Goal: Information Seeking & Learning: Learn about a topic

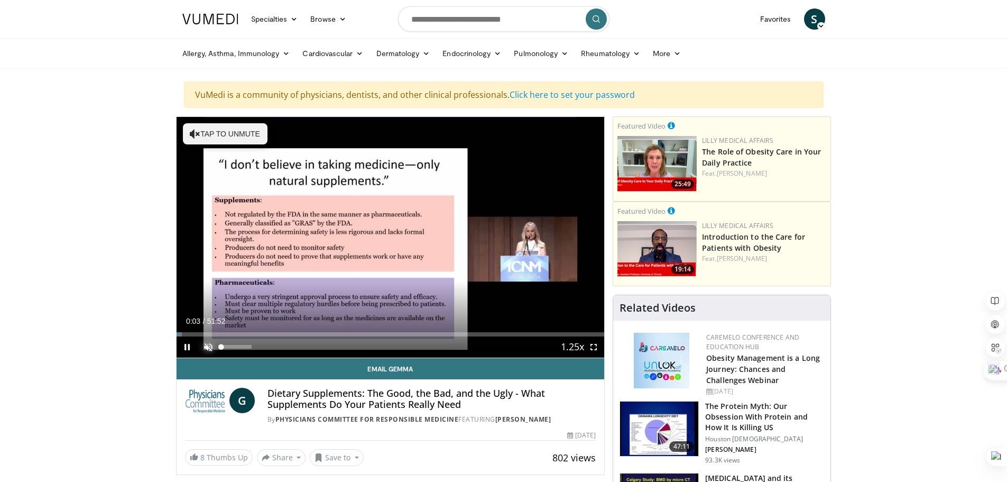
click at [205, 346] on span "Video Player" at bounding box center [208, 346] width 21 height 21
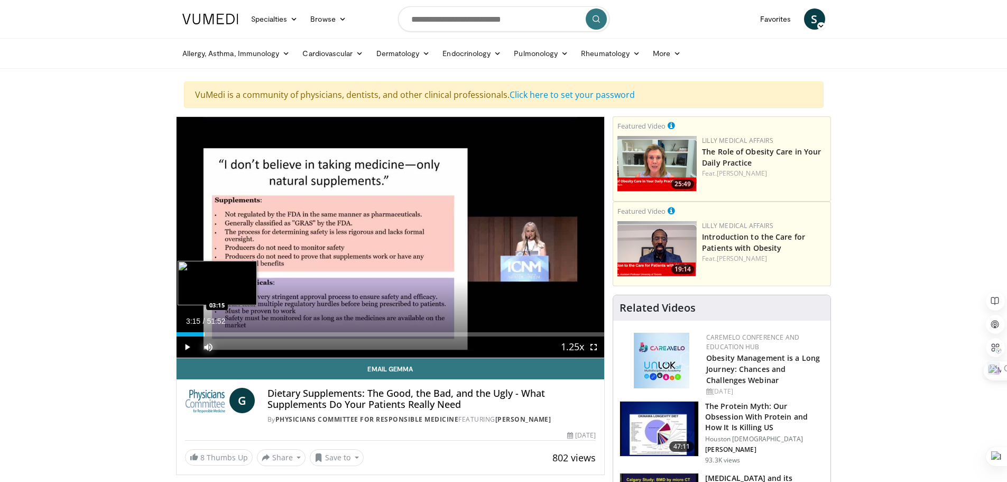
click at [203, 332] on div "Loaded : 6.43% 03:15 03:15" at bounding box center [391, 334] width 428 height 4
click at [226, 332] on div "Progress Bar" at bounding box center [226, 334] width 1 height 4
click at [206, 332] on div "Progress Bar" at bounding box center [206, 334] width 1 height 4
click at [191, 335] on div "03:29" at bounding box center [184, 334] width 15 height 4
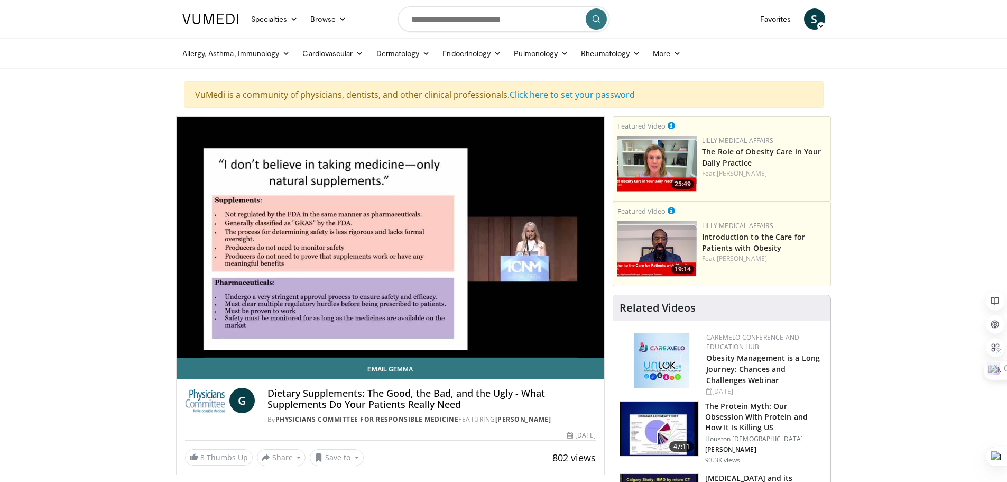
click at [201, 335] on video-js "**********" at bounding box center [391, 237] width 428 height 241
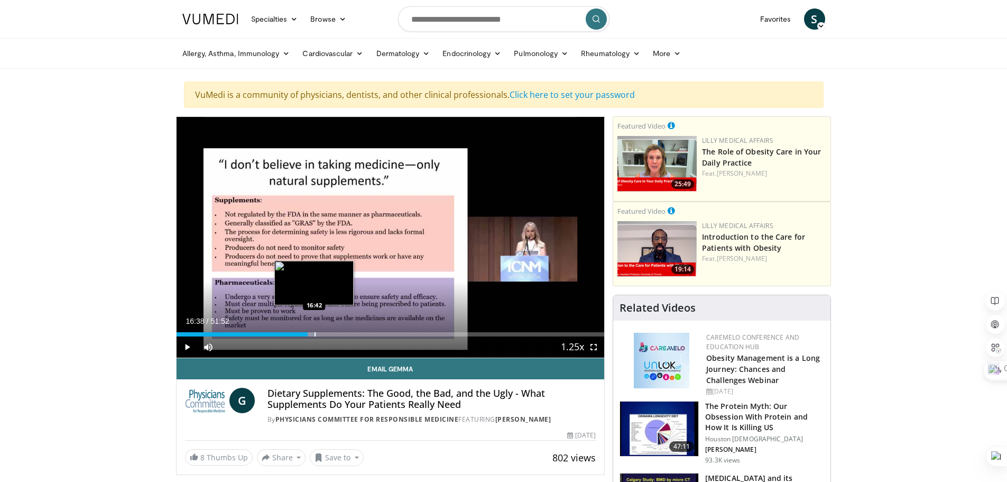
click at [314, 334] on div "Progress Bar" at bounding box center [314, 334] width 1 height 4
click at [313, 333] on div "Progress Bar" at bounding box center [313, 334] width 1 height 4
click at [337, 332] on div "Progress Bar" at bounding box center [337, 334] width 1 height 4
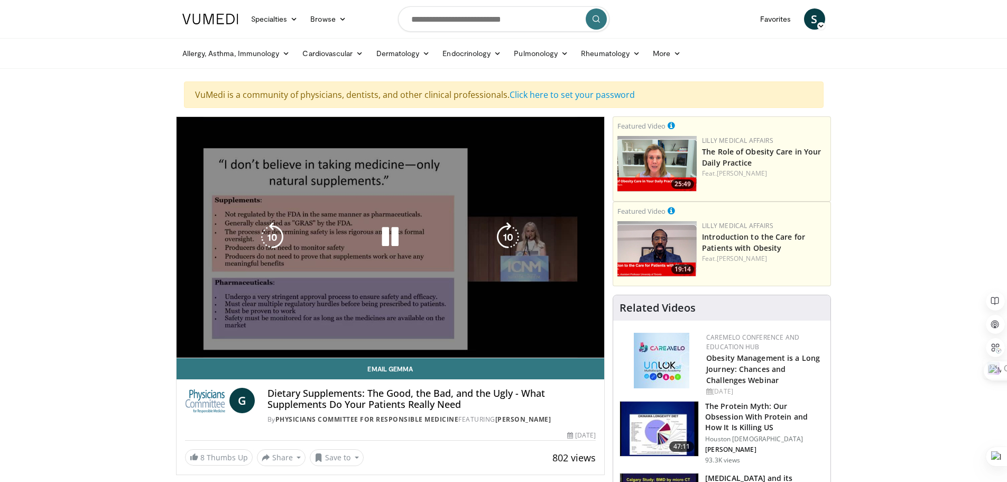
click at [188, 347] on video-js "**********" at bounding box center [391, 237] width 428 height 241
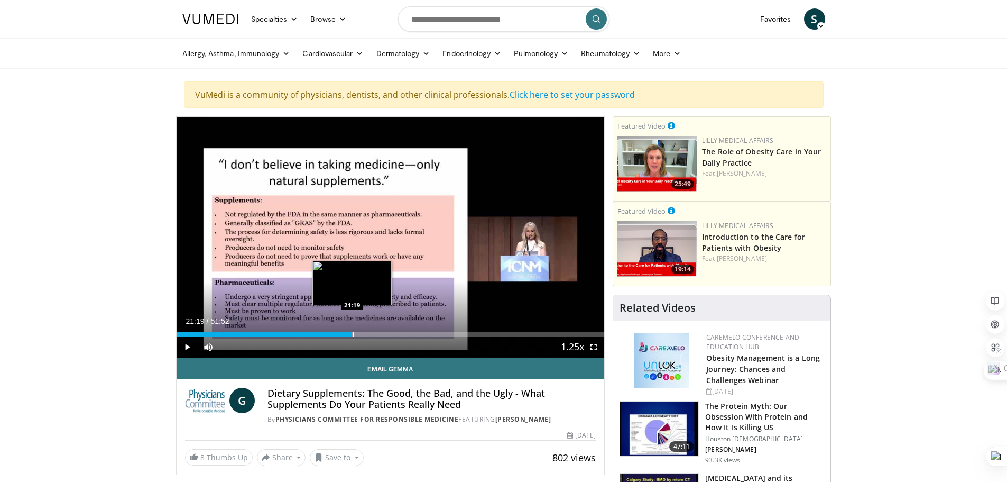
click at [352, 330] on div "Loaded : 41.44% 21:19 21:19" at bounding box center [391, 331] width 428 height 10
click at [365, 333] on div "Progress Bar" at bounding box center [365, 334] width 1 height 4
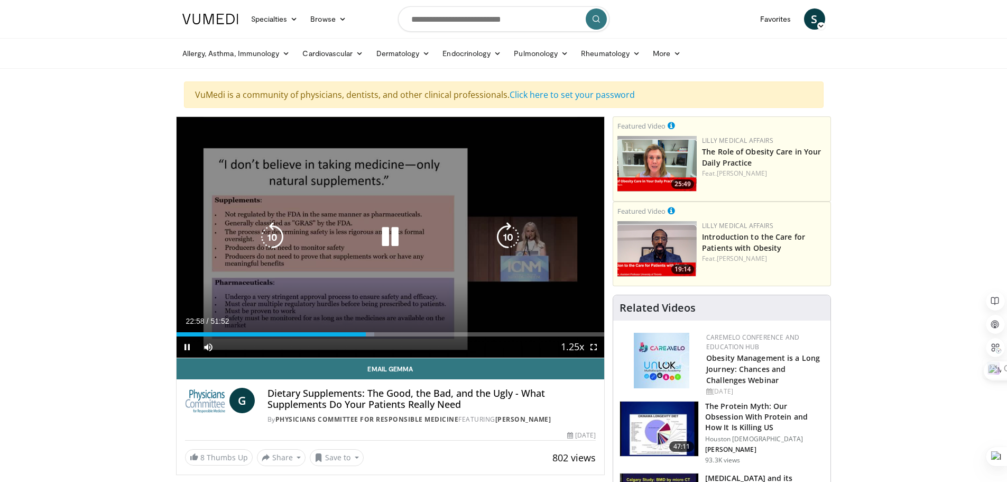
click at [391, 242] on icon "Video Player" at bounding box center [390, 237] width 30 height 30
